Goal: Task Accomplishment & Management: Manage account settings

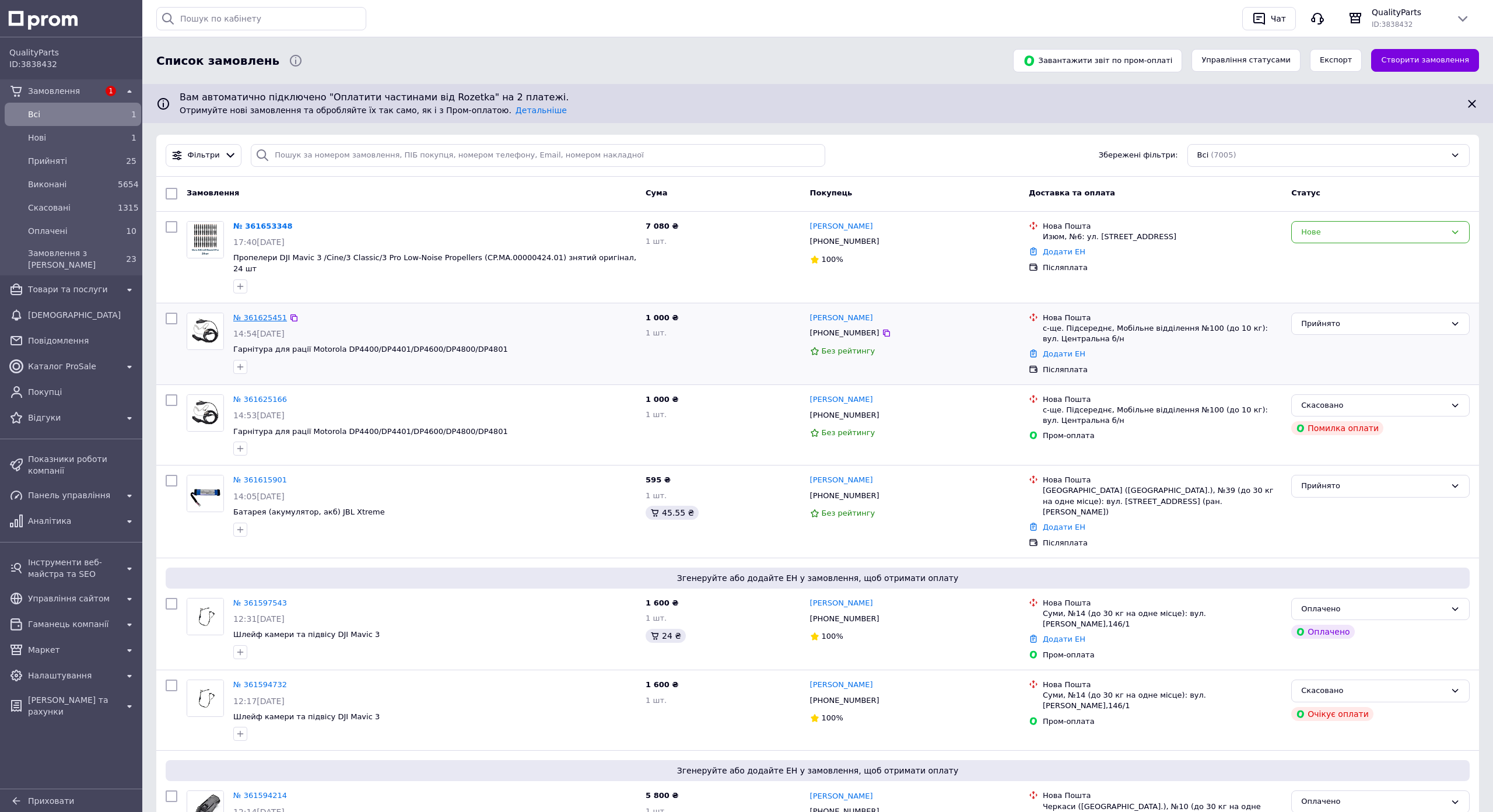
click at [273, 313] on link "№ 361625451" at bounding box center [260, 317] width 54 height 9
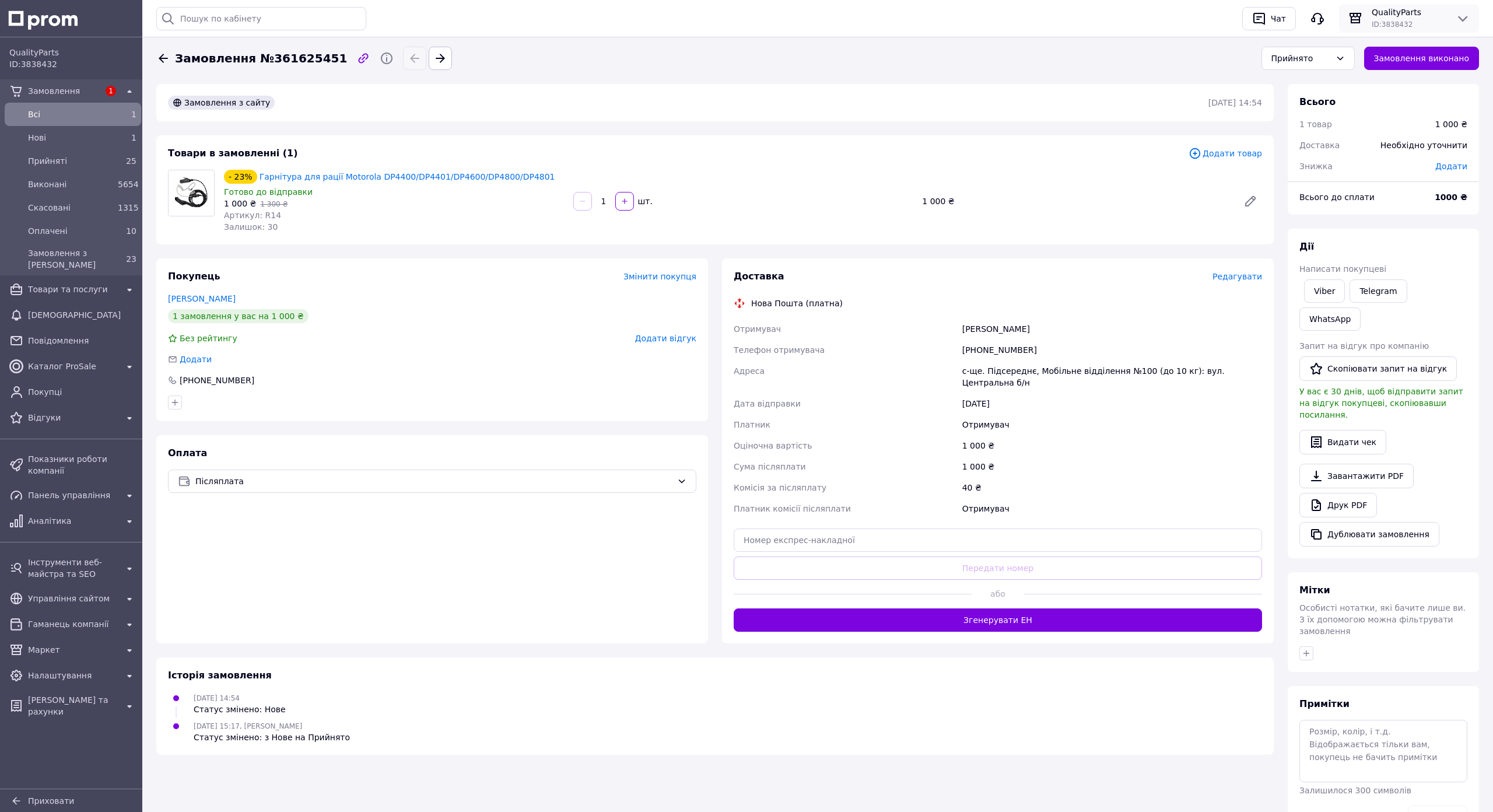
click at [1479, 31] on div "QualityParts ID: 3838432" at bounding box center [1409, 18] width 140 height 28
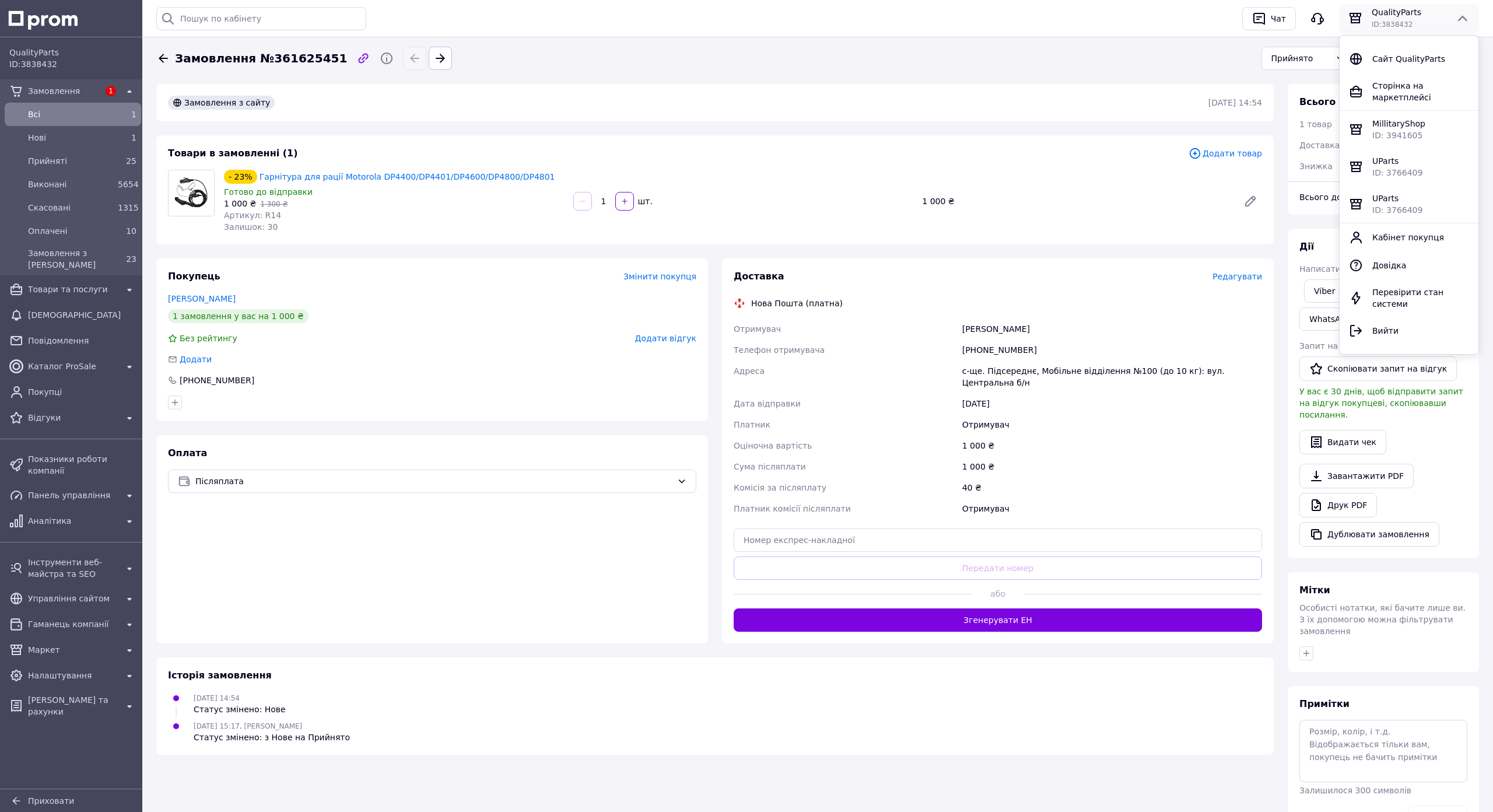
click at [1425, 119] on span "MillitaryShop" at bounding box center [1399, 123] width 53 height 9
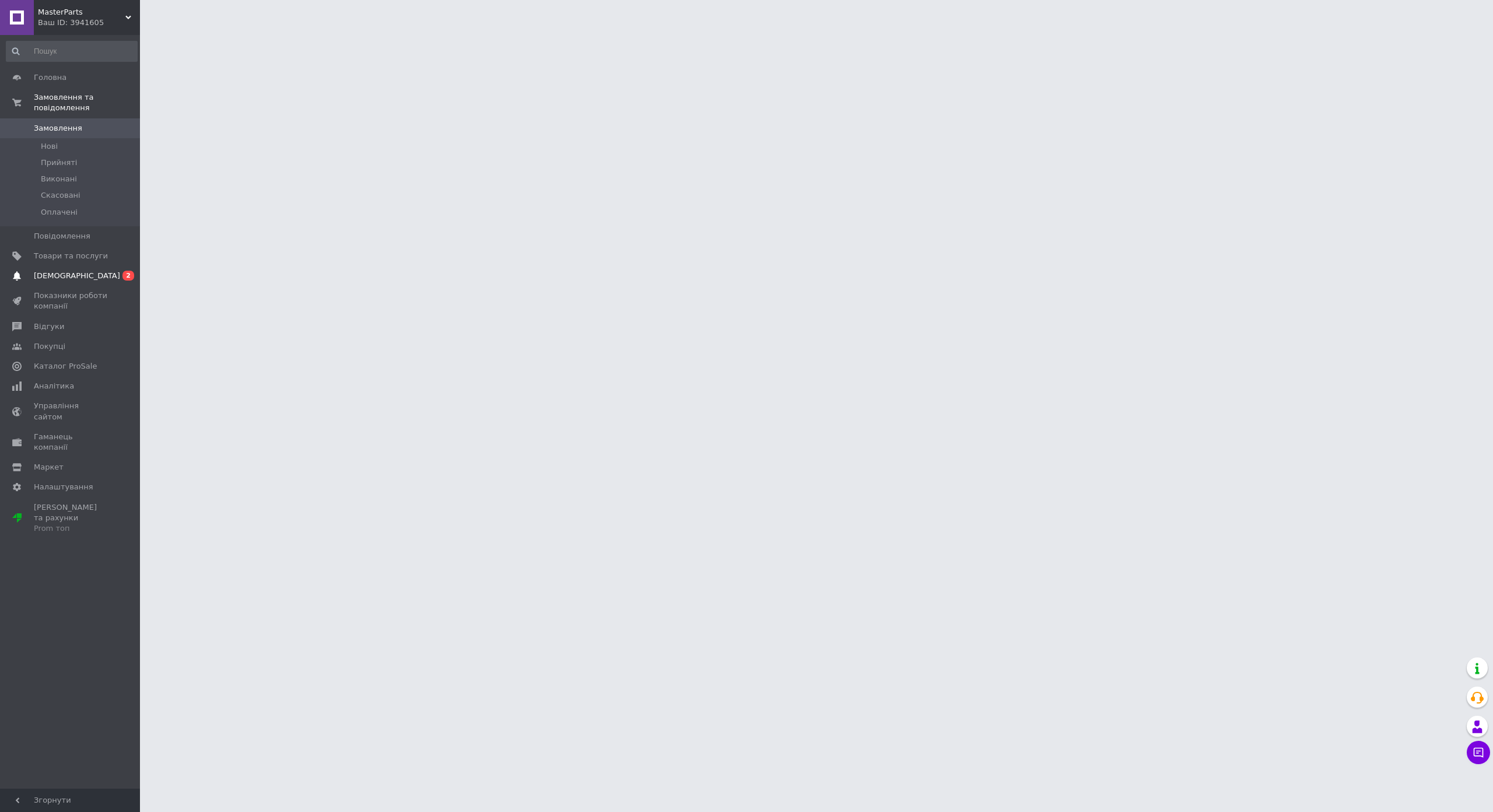
click at [75, 266] on link "Сповіщення 0 2" at bounding box center [71, 276] width 143 height 20
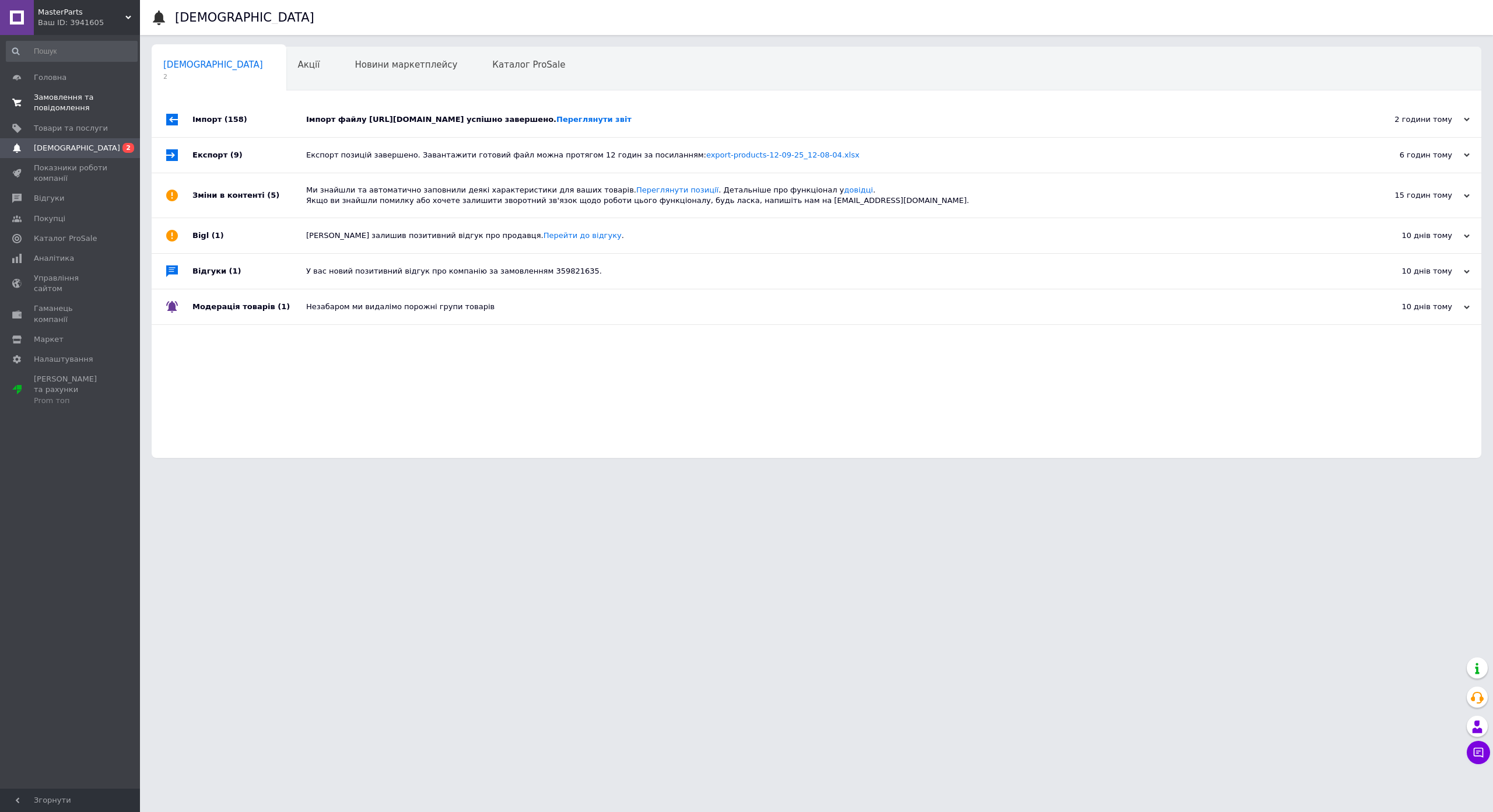
click at [86, 92] on span "Замовлення та повідомлення" at bounding box center [71, 102] width 74 height 21
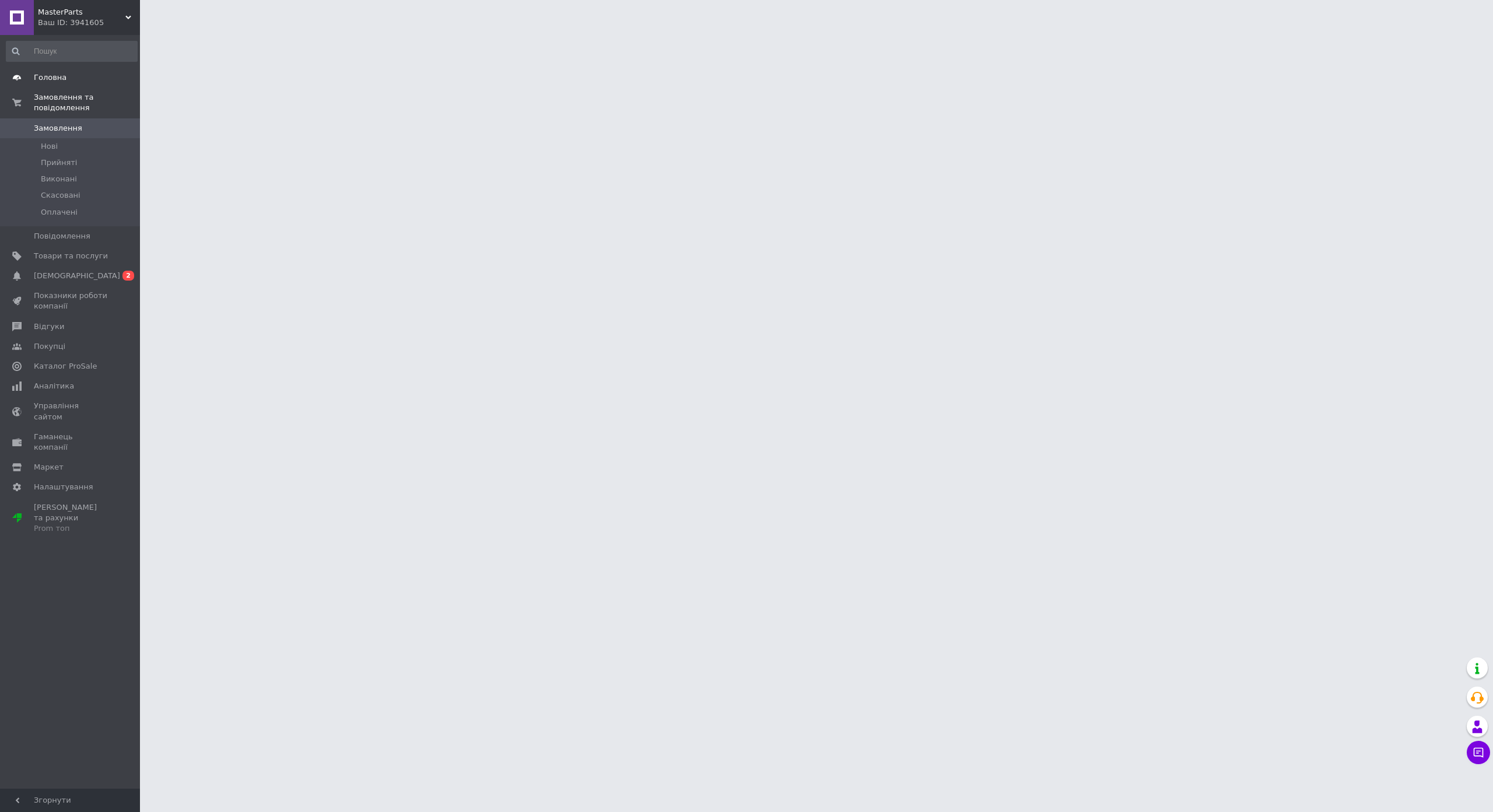
click at [72, 81] on span "Головна" at bounding box center [71, 77] width 74 height 11
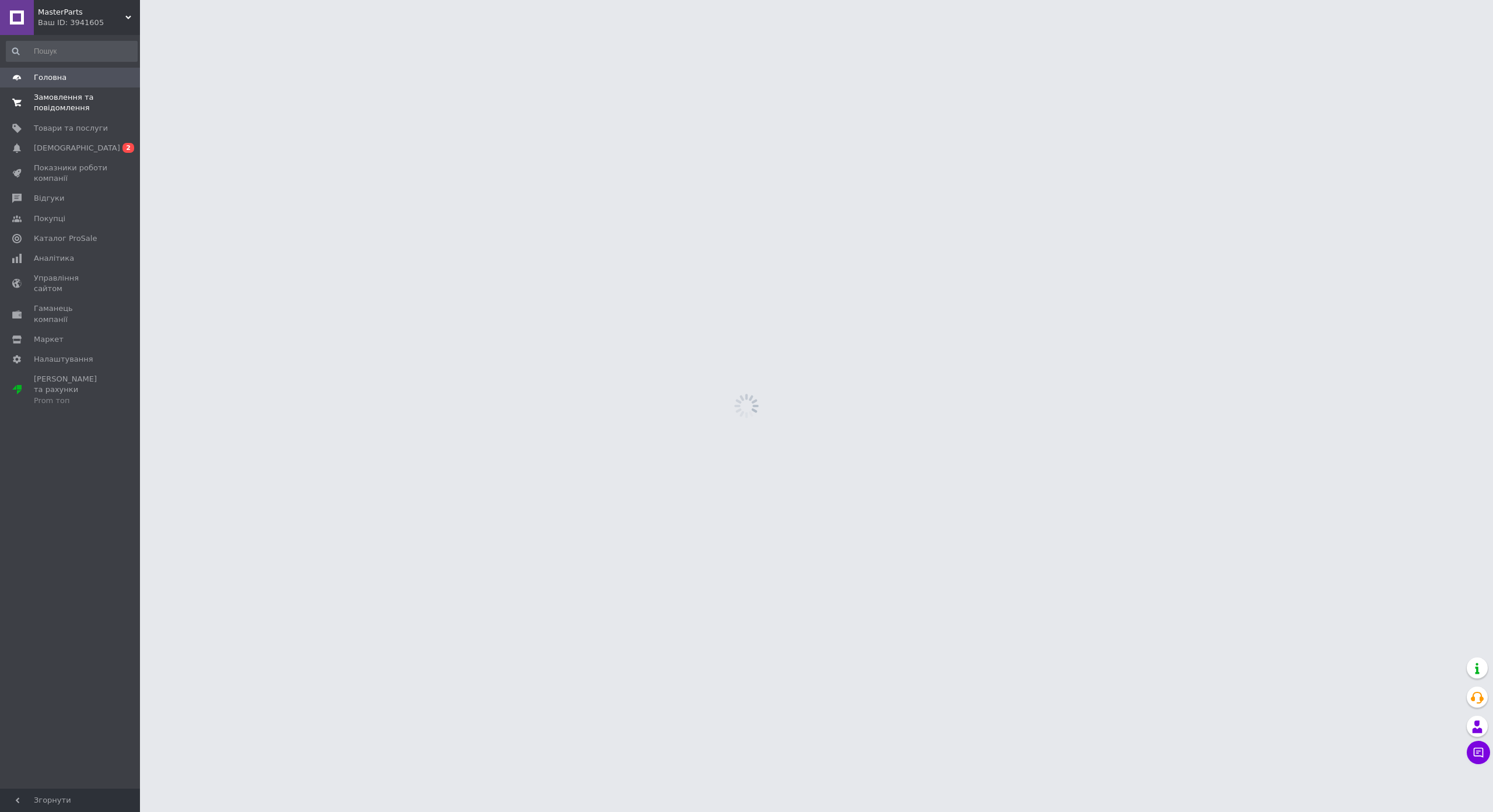
click at [76, 94] on span "Замовлення та повідомлення" at bounding box center [71, 102] width 74 height 21
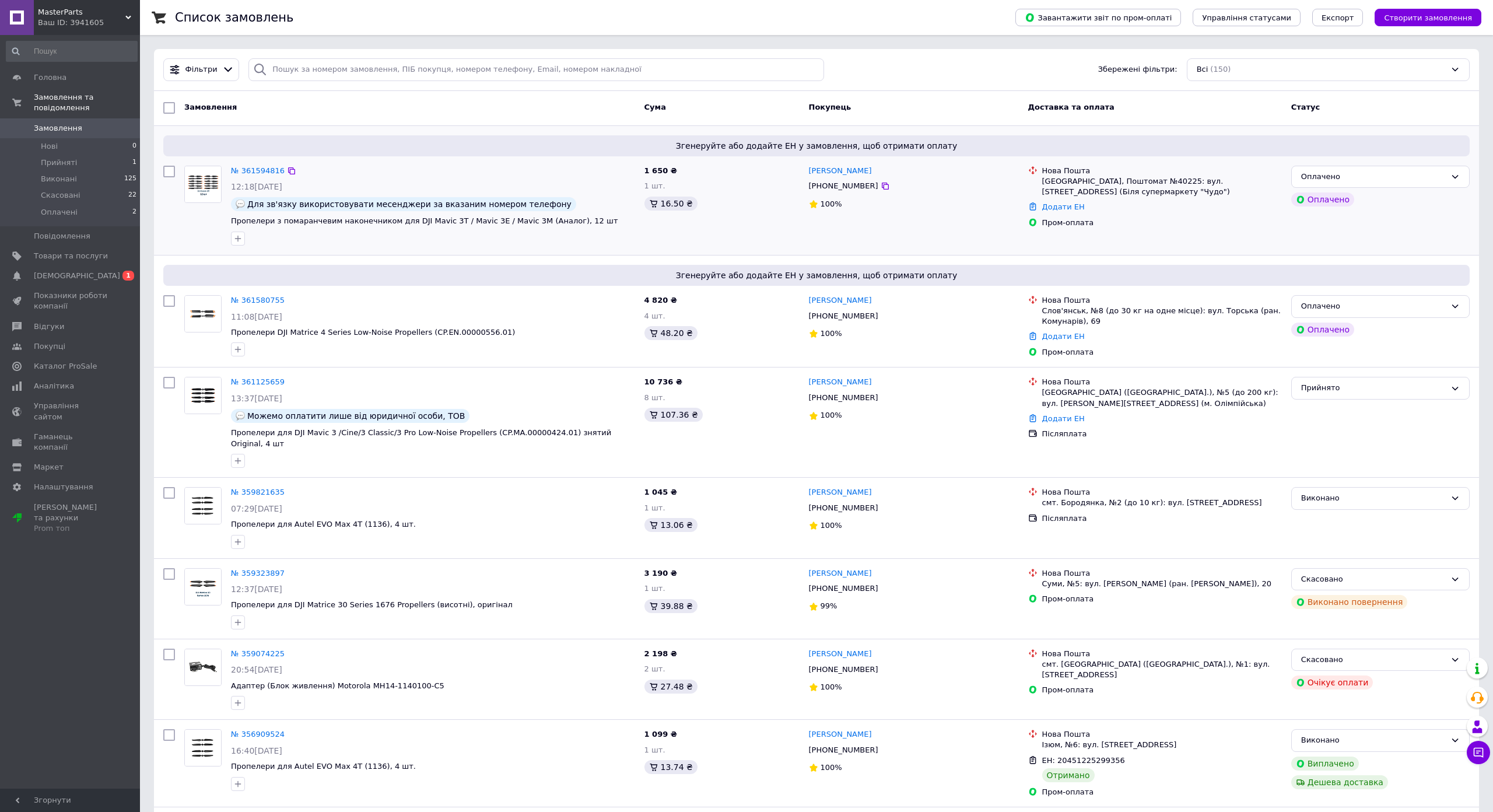
click at [1173, 202] on div "Додати ЕН" at bounding box center [1163, 207] width 245 height 16
click at [1085, 202] on link "Додати ЕН" at bounding box center [1063, 207] width 42 height 9
click at [1173, 246] on input "Добавить ЕН" at bounding box center [1093, 243] width 156 height 23
paste input "20451247141578"
type input "20451247141578"
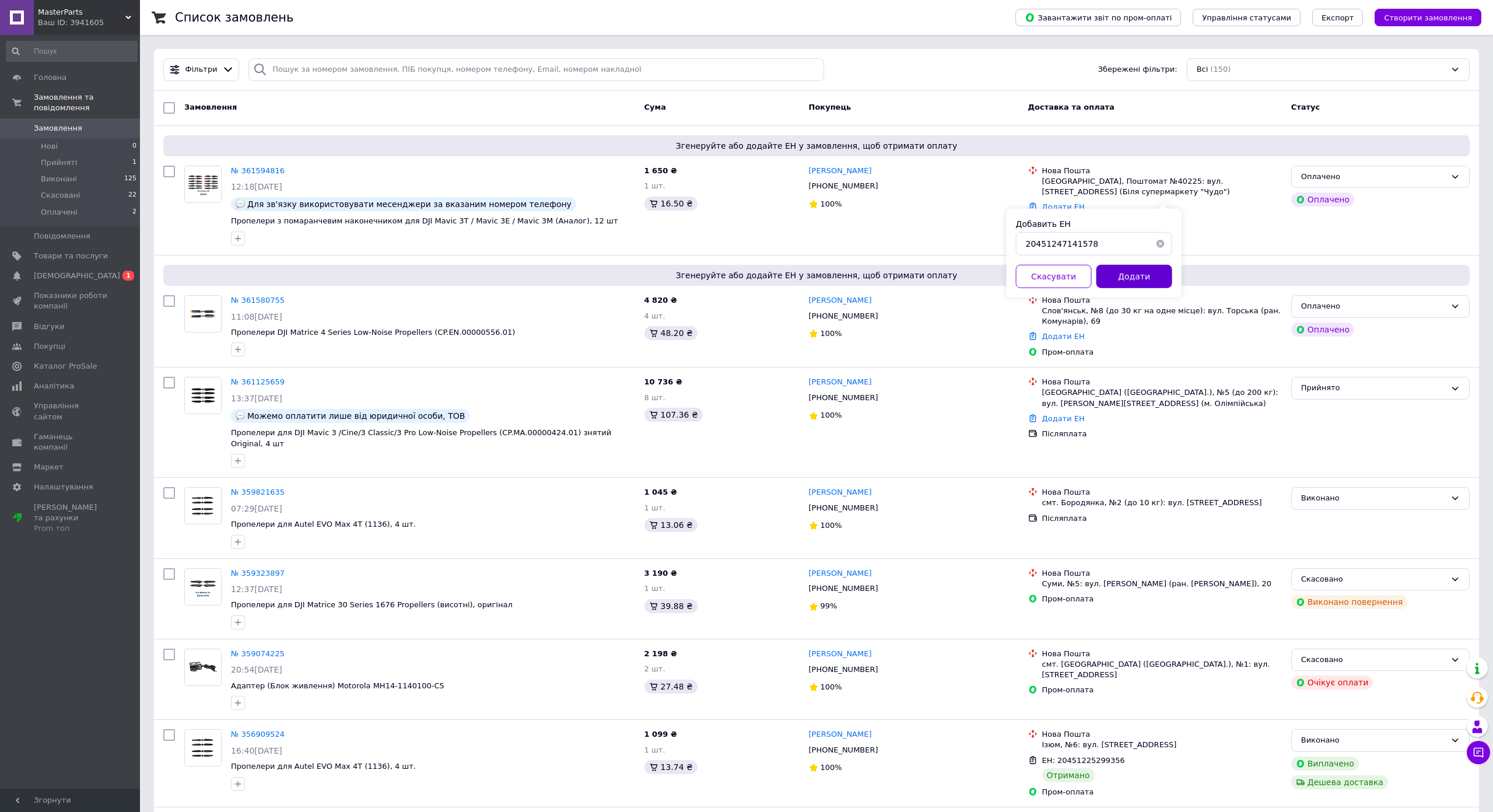
click at [1173, 275] on button "Додати" at bounding box center [1134, 276] width 76 height 23
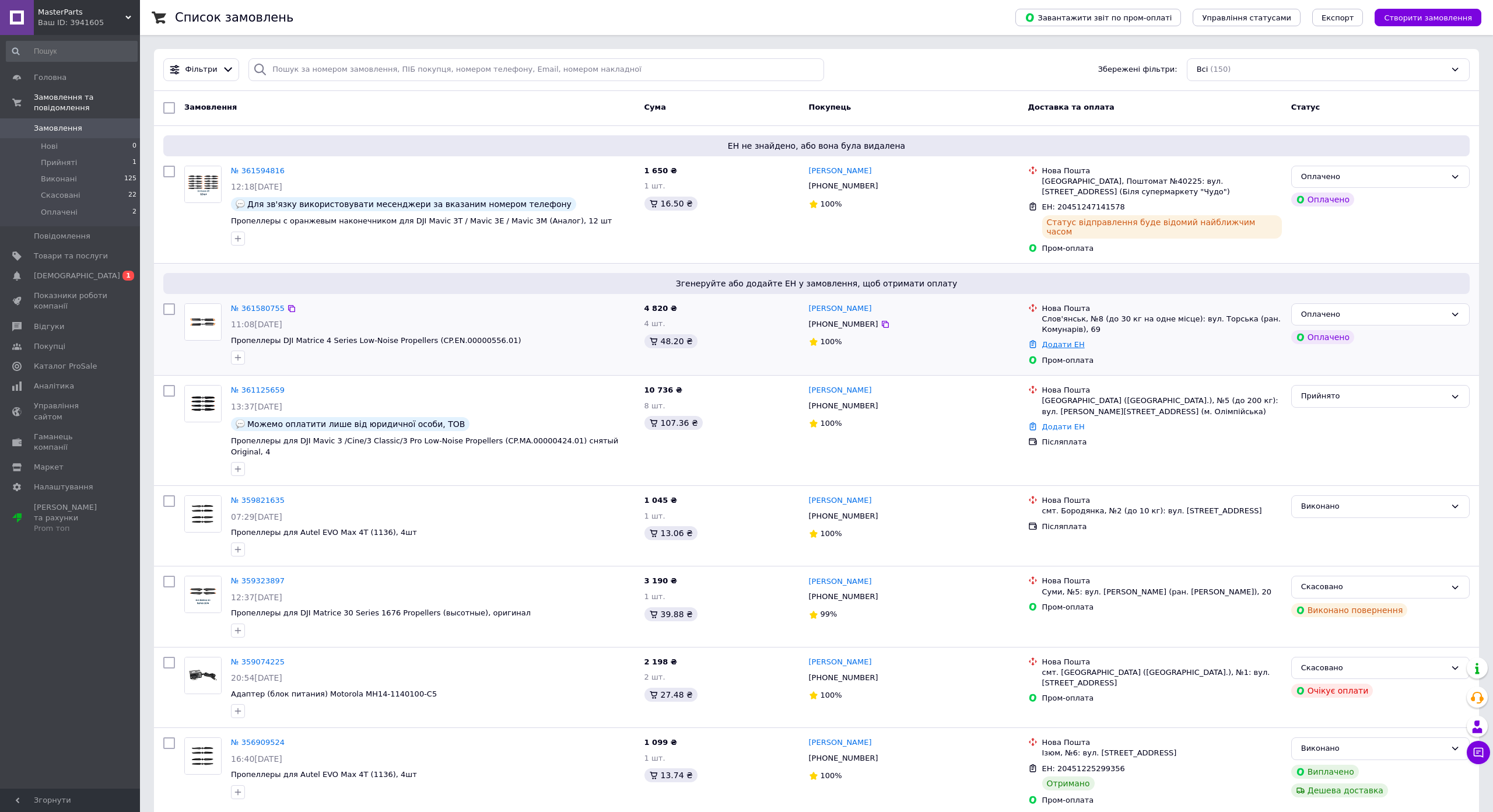
click at [1085, 340] on link "Додати ЕН" at bounding box center [1063, 344] width 42 height 9
click at [1173, 369] on input "Добавить ЕН" at bounding box center [1093, 373] width 156 height 23
paste input "20451246996865"
type input "20451246996865"
click at [1173, 405] on button "Додати" at bounding box center [1134, 406] width 76 height 23
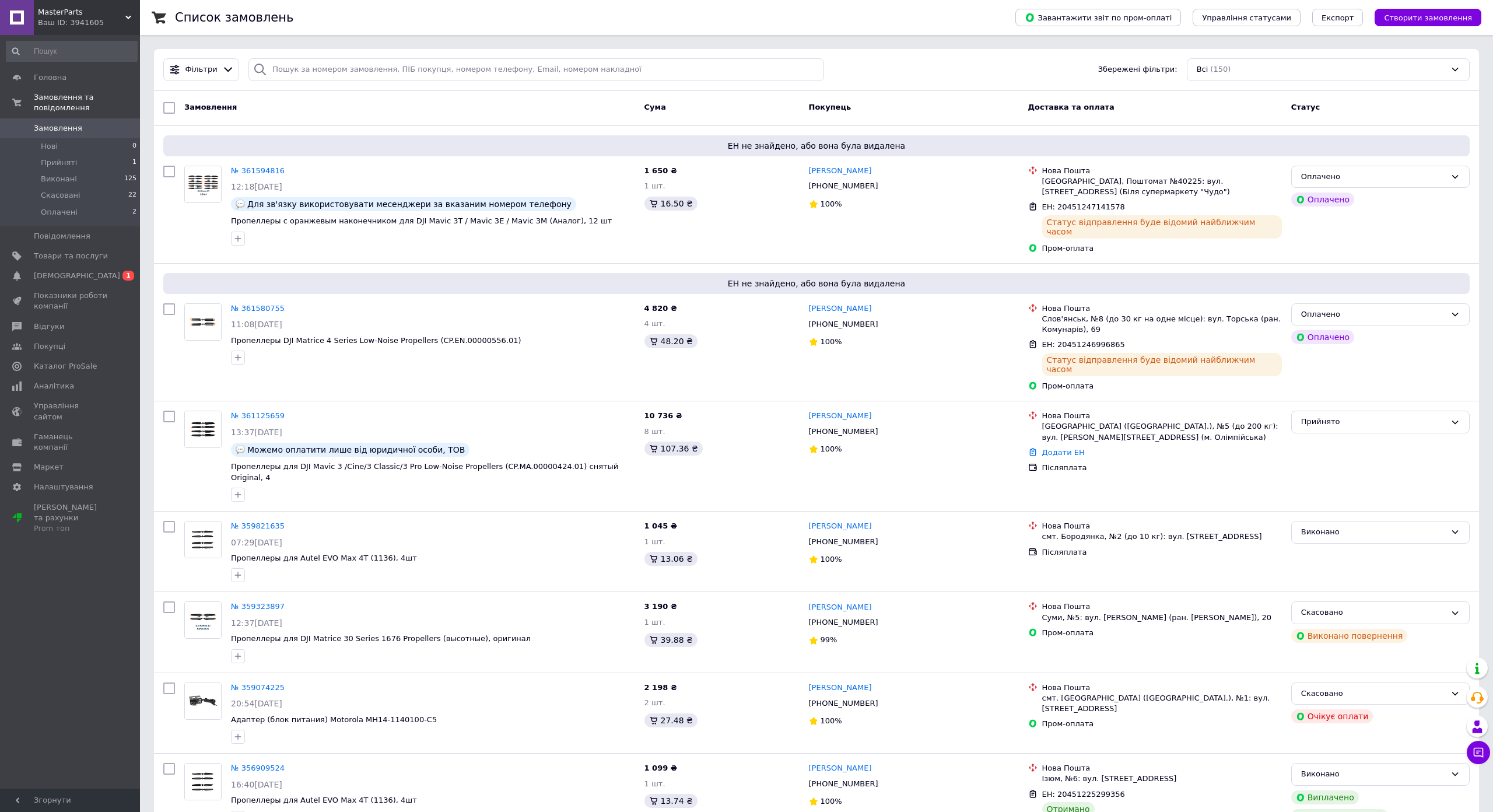
click at [104, 18] on div "Ваш ID: 3941605" at bounding box center [89, 22] width 102 height 11
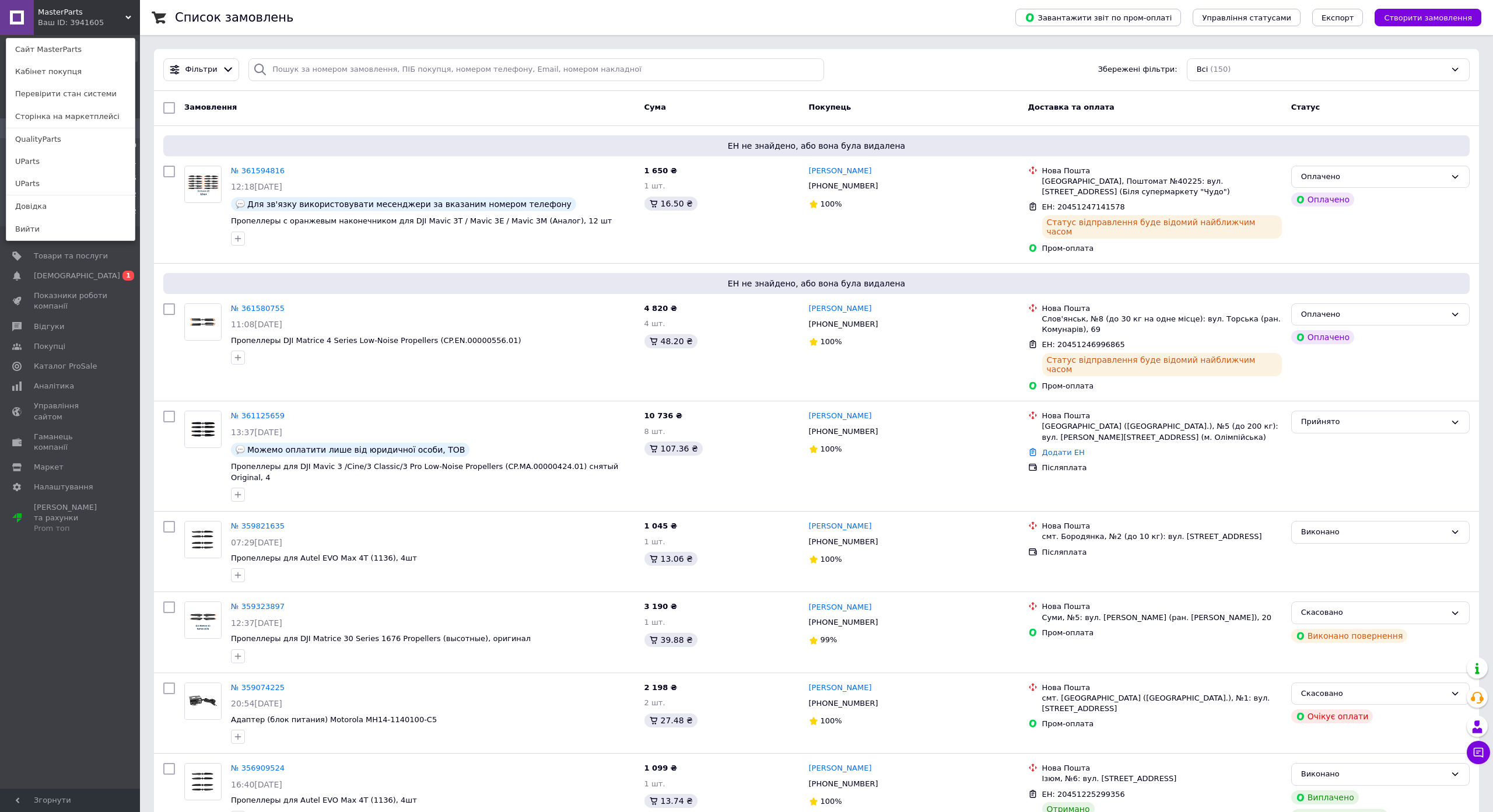
click at [39, 145] on link "QualityParts" at bounding box center [71, 139] width 128 height 22
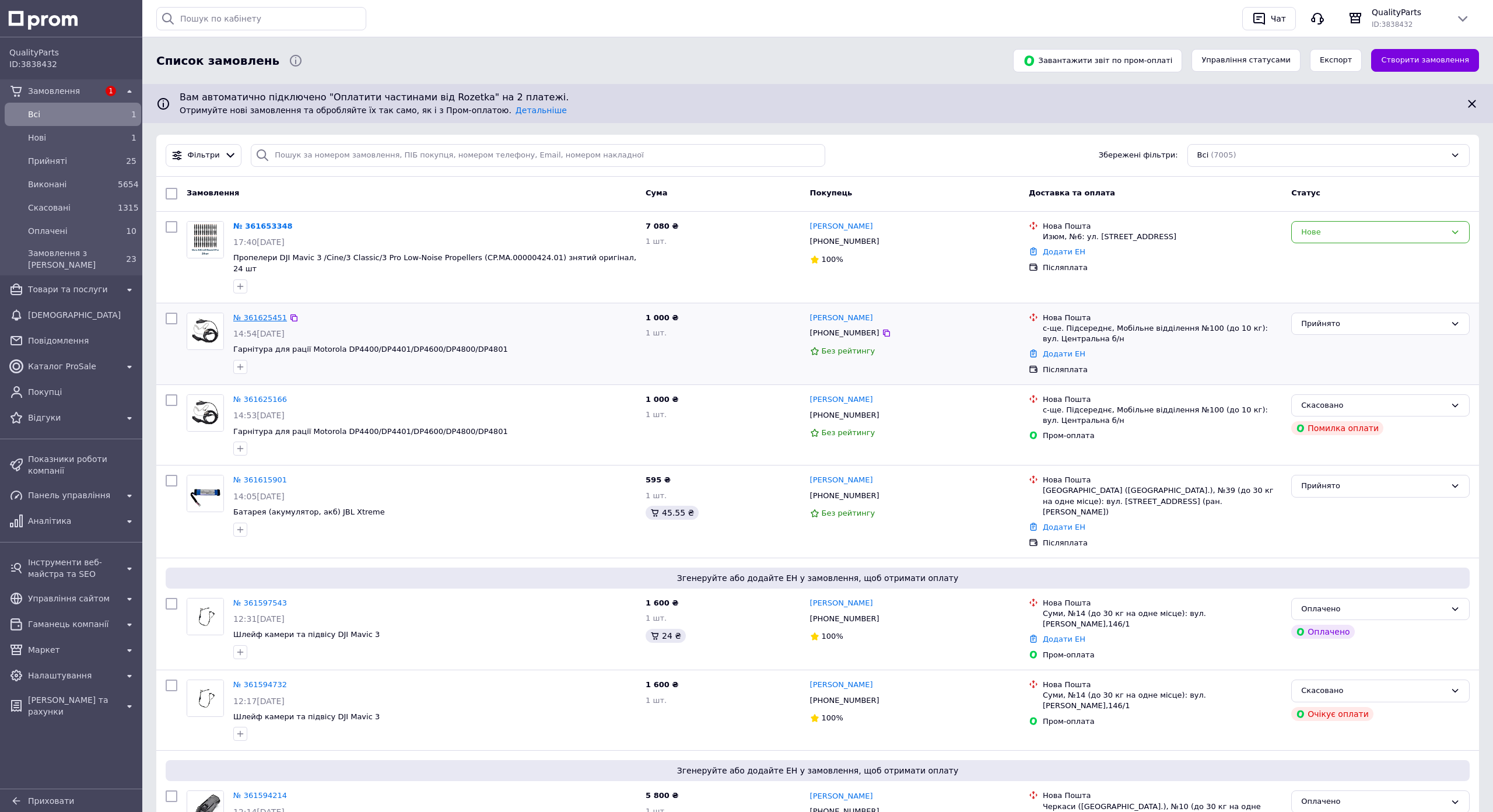
click at [259, 313] on link "№ 361625451" at bounding box center [260, 317] width 54 height 9
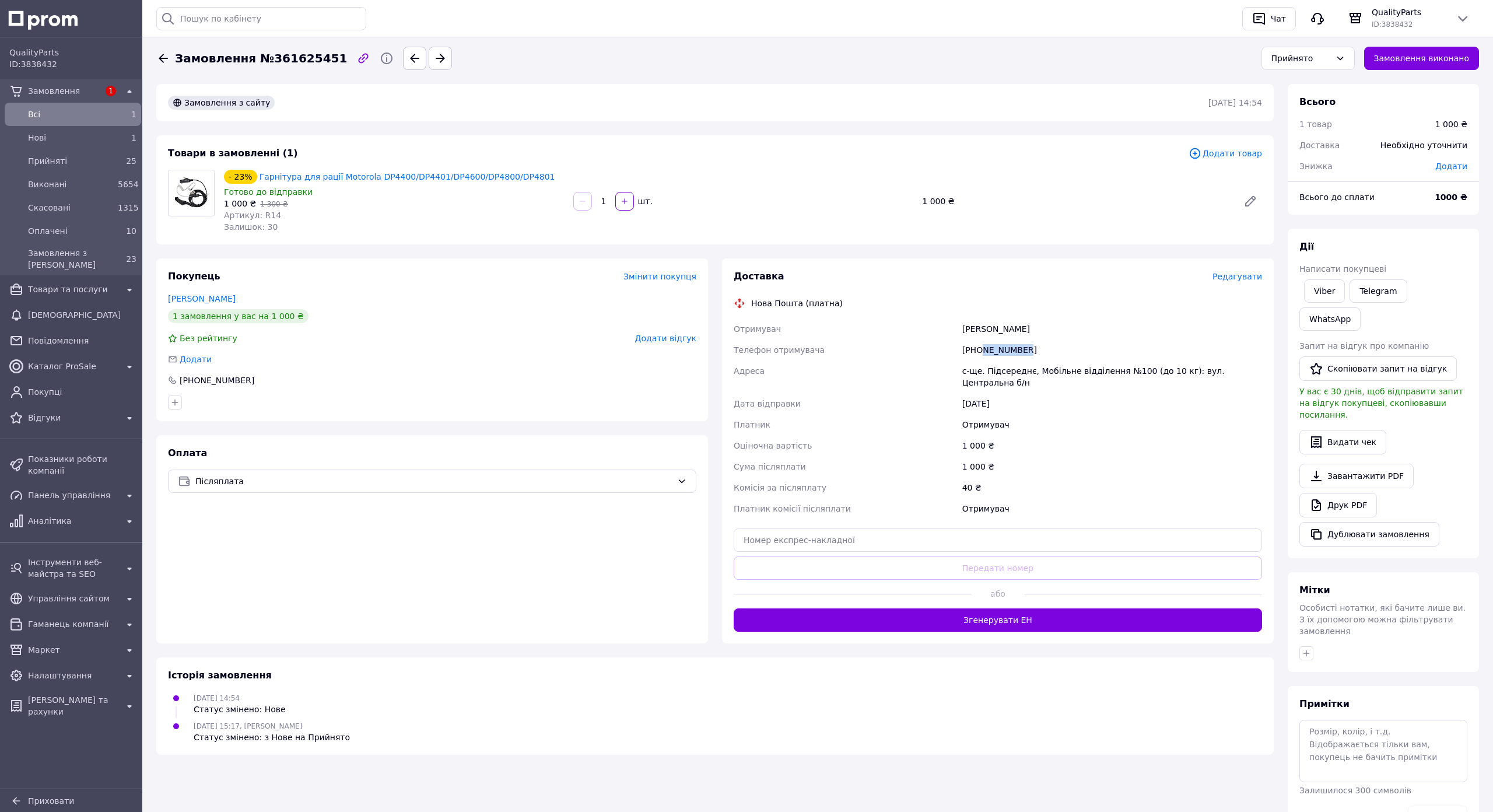
drag, startPoint x: 1135, startPoint y: 347, endPoint x: 1093, endPoint y: 346, distance: 42.0
click at [1093, 346] on div "[PHONE_NUMBER]" at bounding box center [1112, 350] width 305 height 21
copy div "673478431"
click at [1106, 328] on div "Шаргородський Валентин" at bounding box center [1112, 328] width 305 height 21
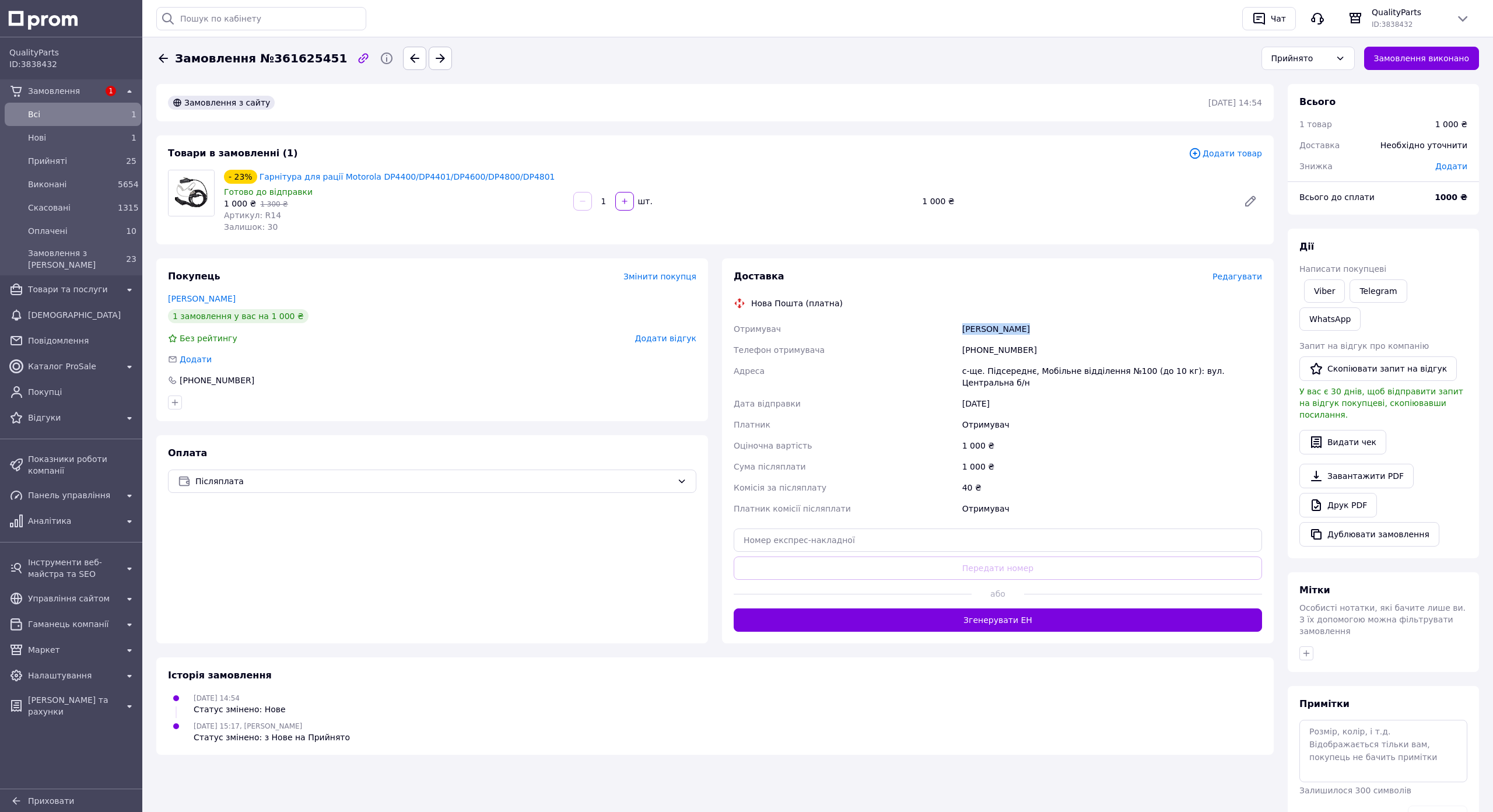
click at [1106, 328] on div "Шаргородський Валентин" at bounding box center [1112, 328] width 305 height 21
copy div "Шаргородський Валентин"
click at [1112, 372] on div "с-ще. Підсереднє, Мобільне відділення №100 (до 10 кг): вул. Центральна б/н" at bounding box center [1112, 376] width 305 height 32
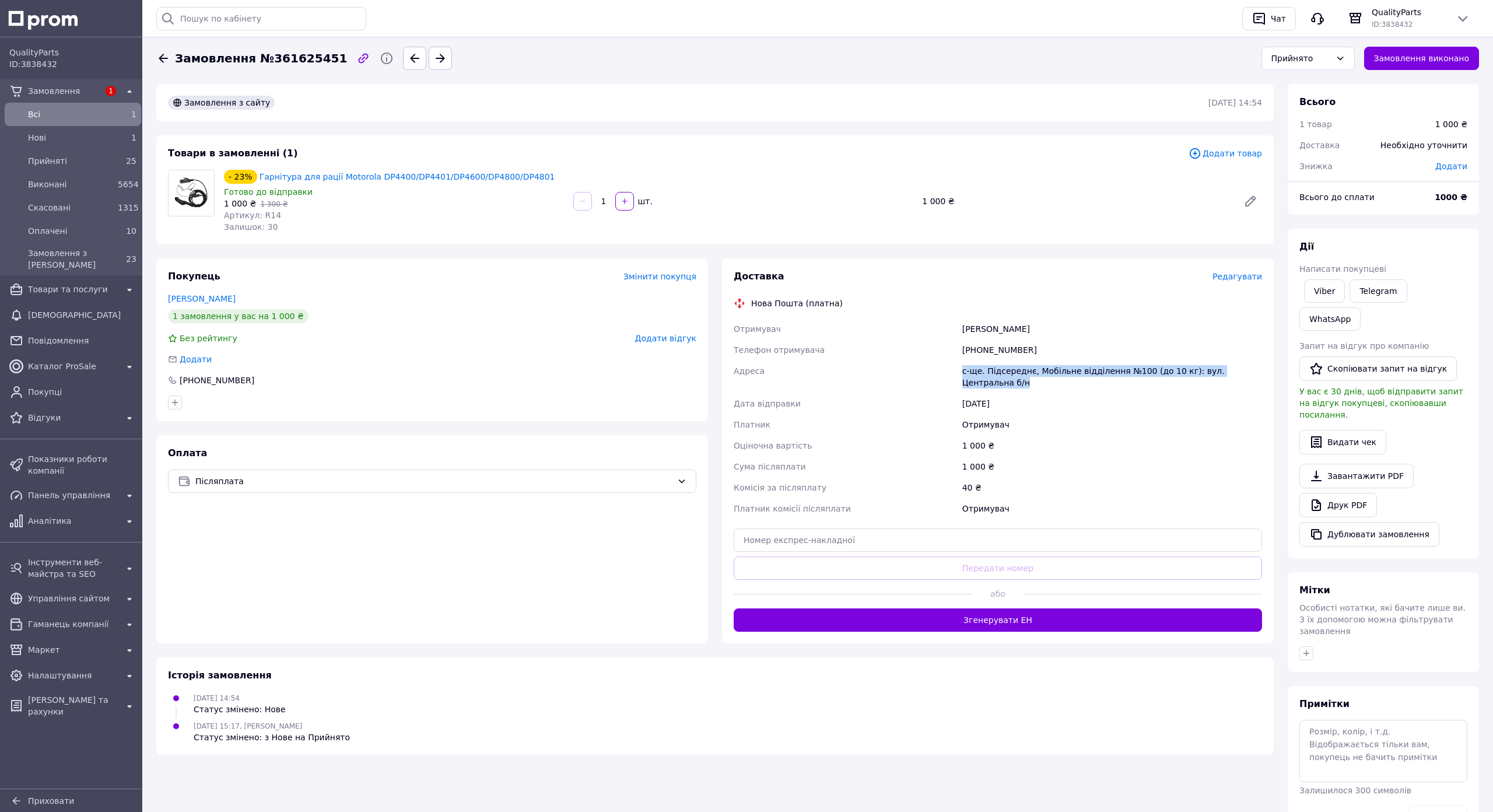
copy div "с-ще. Підсереднє, Мобільне відділення №100 (до 10 кг): вул. Центральна б/н"
click at [1124, 333] on div "Шаргородський Валентин" at bounding box center [1112, 328] width 305 height 21
click at [1121, 333] on div "Шаргородський Валентин" at bounding box center [1112, 328] width 305 height 21
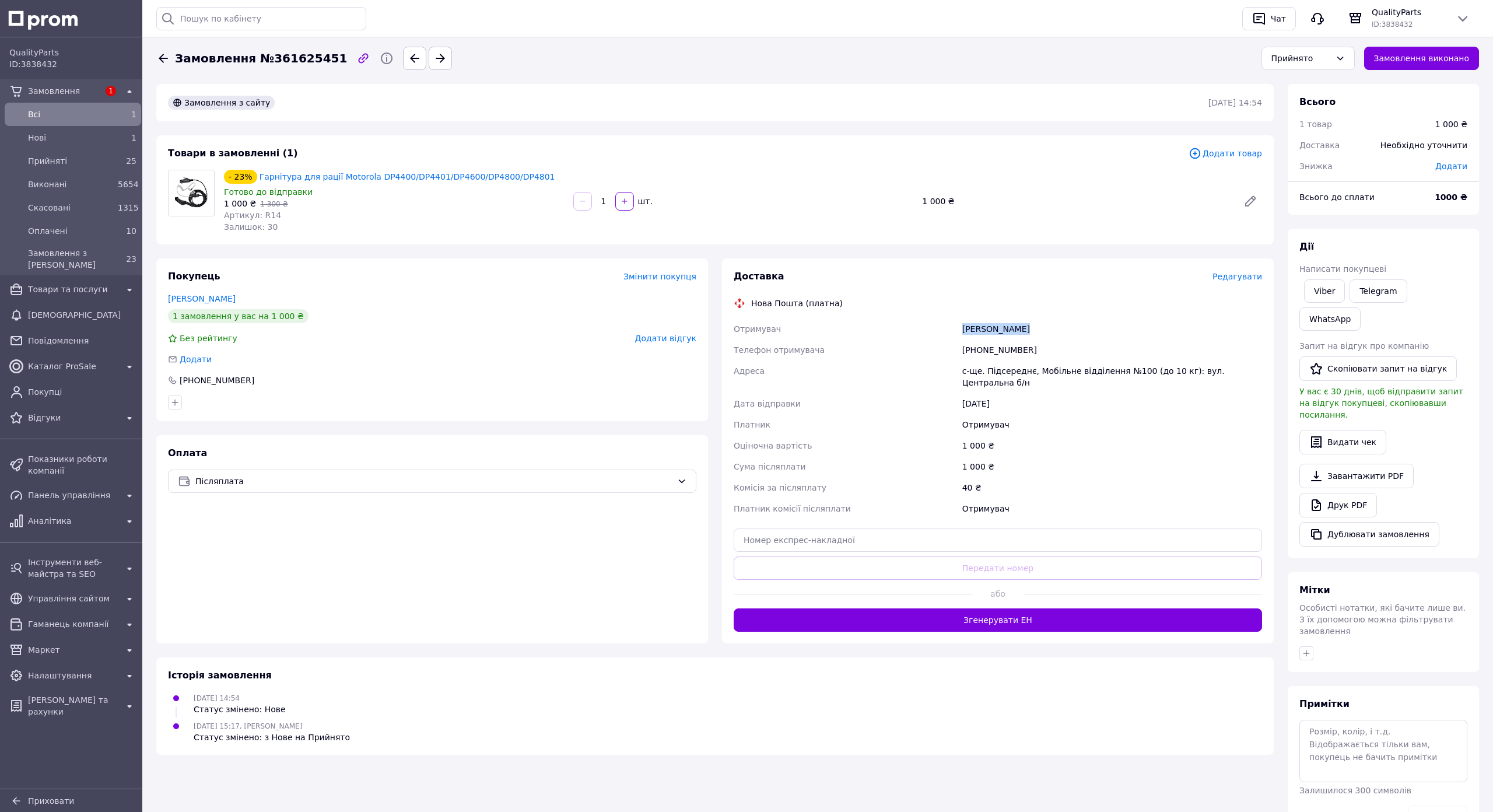
copy div "Шаргородський Валентин"
click at [1111, 348] on div "[PHONE_NUMBER]" at bounding box center [1112, 350] width 305 height 21
copy div "[PHONE_NUMBER]"
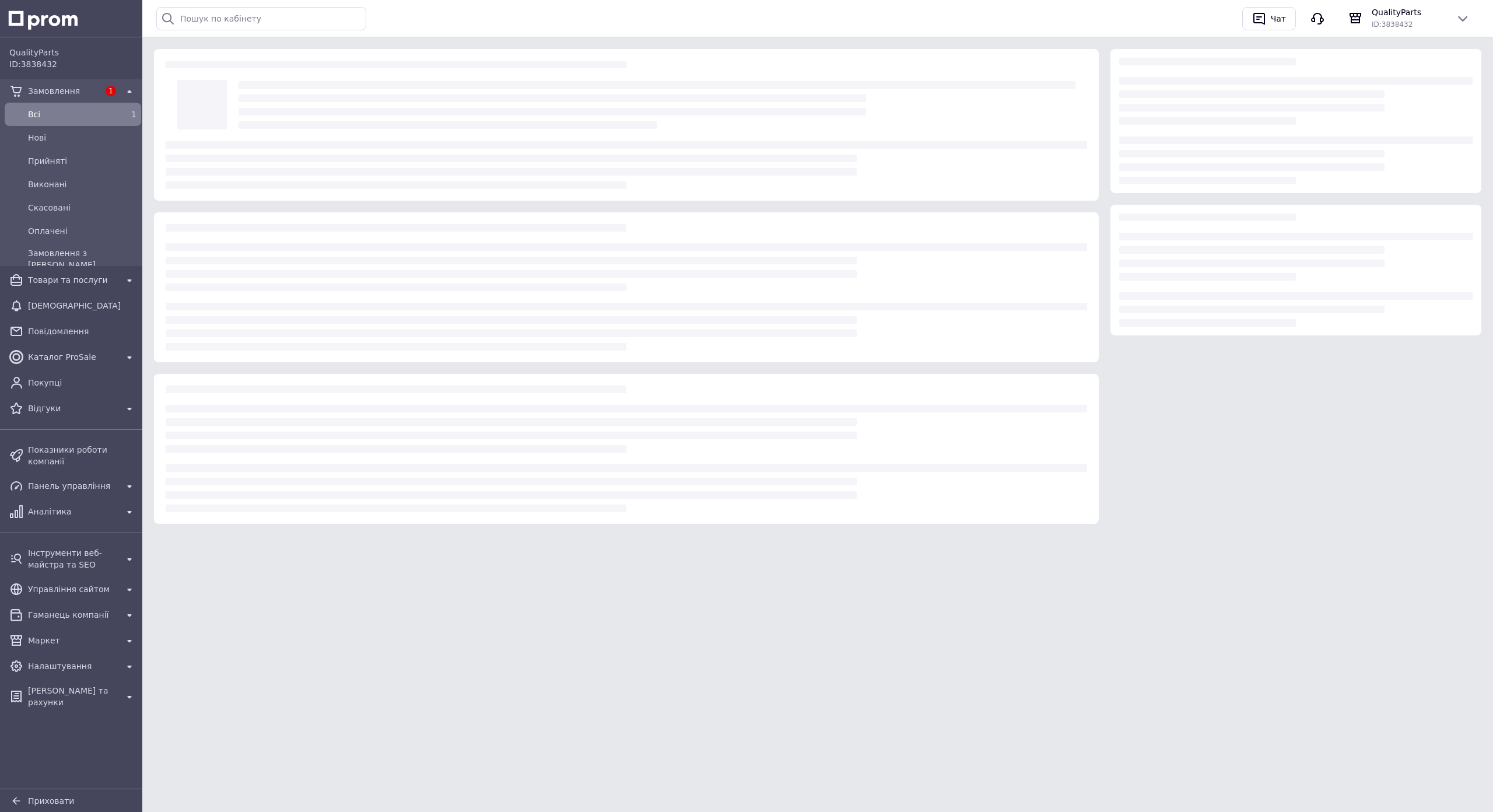
click at [60, 89] on span "Замовлення" at bounding box center [63, 91] width 71 height 12
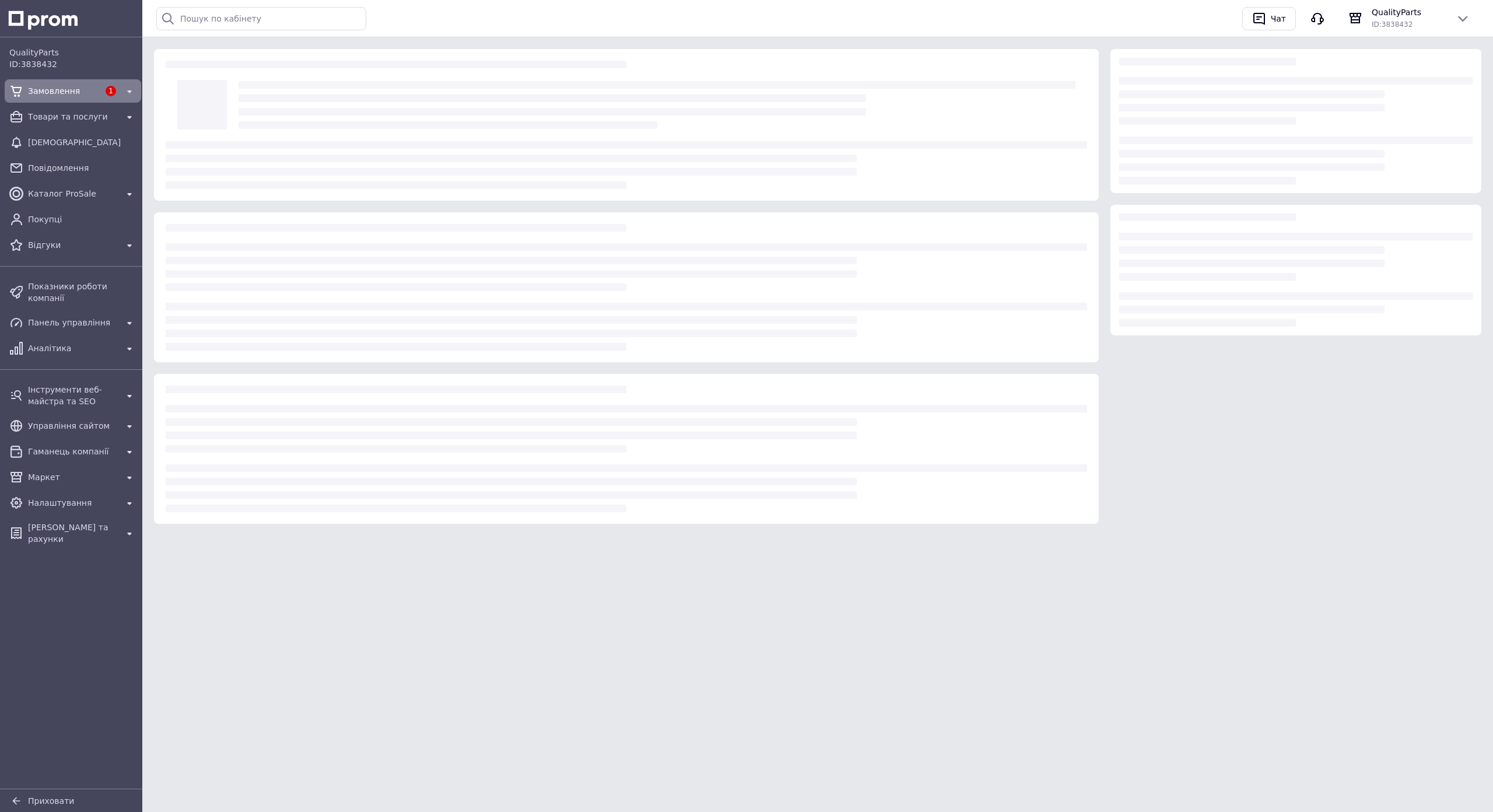
click at [60, 89] on span "Замовлення" at bounding box center [63, 91] width 71 height 12
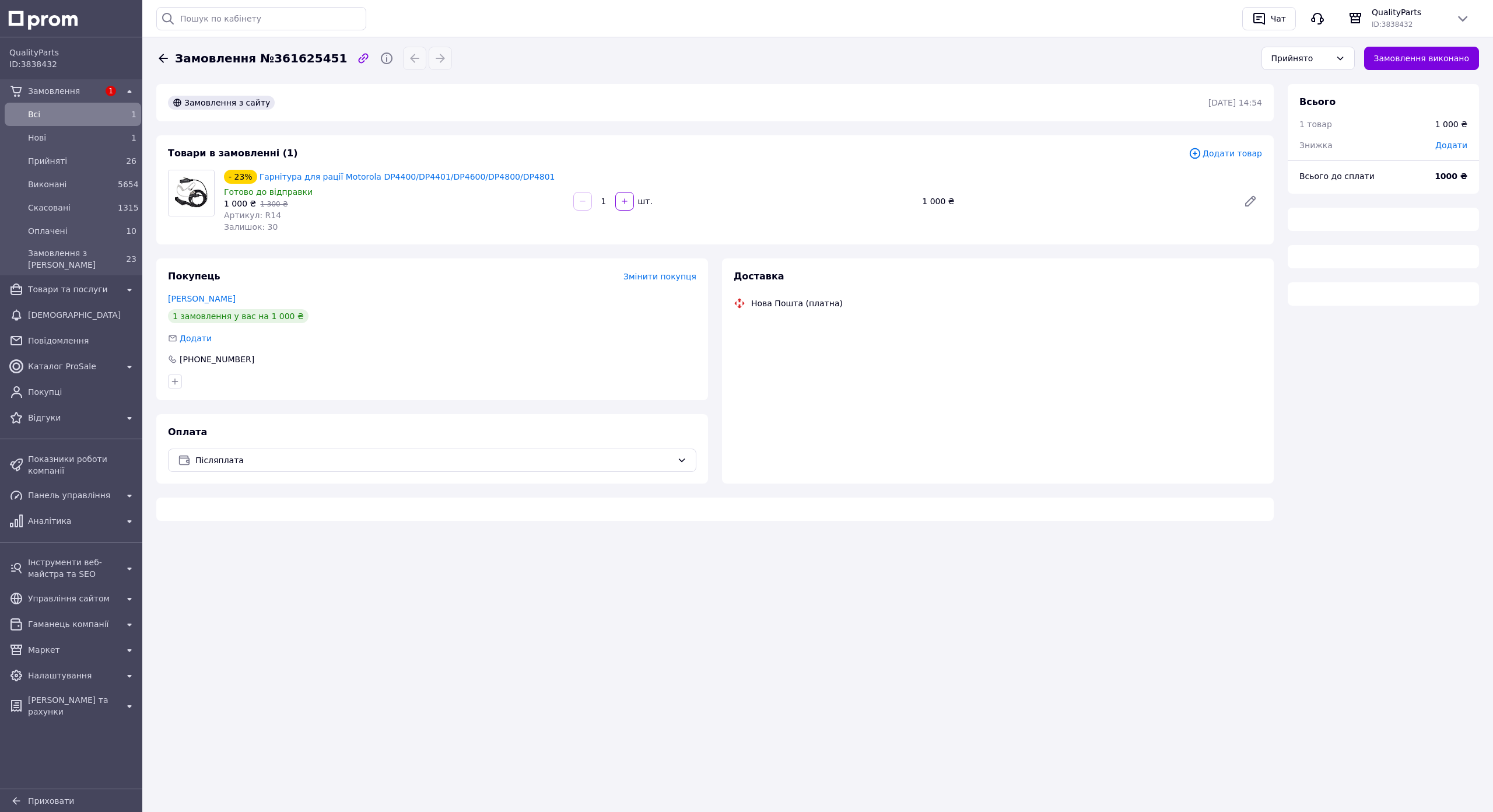
click at [57, 114] on span "Всi" at bounding box center [71, 114] width 85 height 12
